Goal: Information Seeking & Learning: Learn about a topic

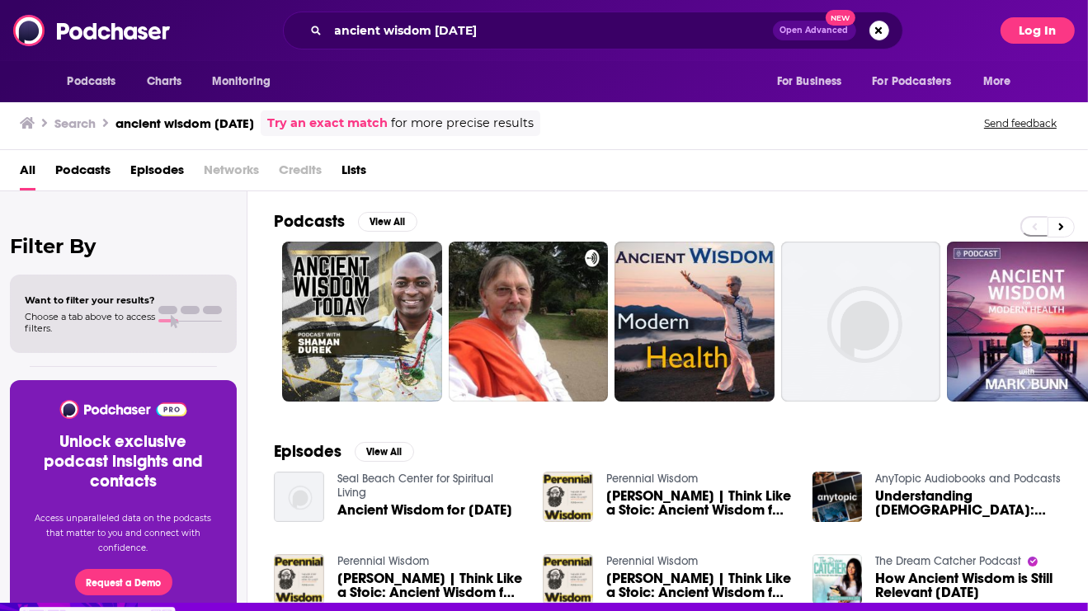
click at [1015, 30] on button "Log In" at bounding box center [1037, 30] width 74 height 26
